Goal: Task Accomplishment & Management: Complete application form

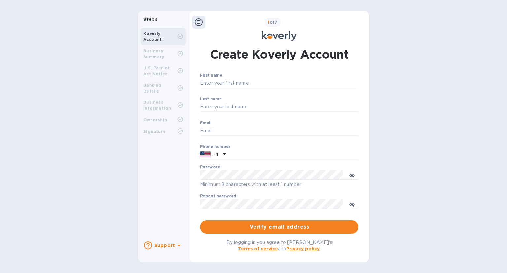
click at [151, 53] on b "Business Summary" at bounding box center [153, 53] width 21 height 11
click at [181, 56] on div at bounding box center [180, 54] width 5 height 6
click at [392, 135] on div "Steps Koverly Account Business Summary U.S. Patriot Act Notice Banking Details …" at bounding box center [253, 136] width 507 height 251
